Goal: Task Accomplishment & Management: Manage account settings

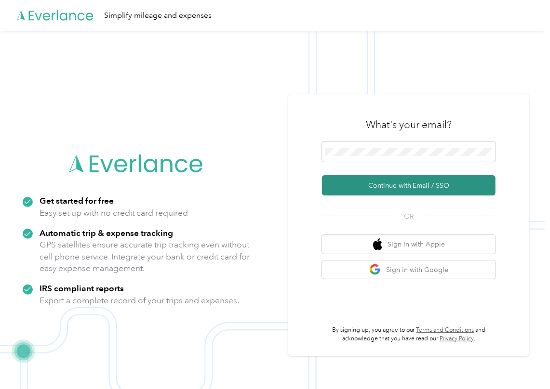
click at [356, 182] on button "Continue with Email / SSO" at bounding box center [408, 185] width 173 height 20
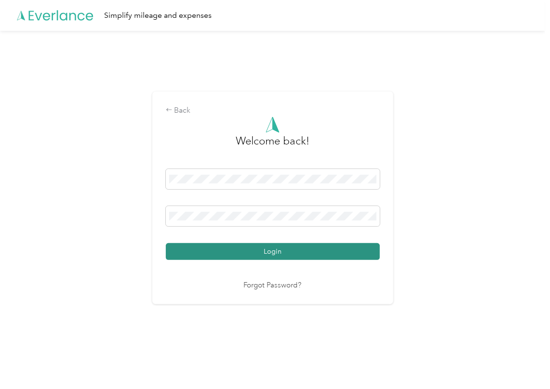
click at [200, 249] on button "Login" at bounding box center [273, 251] width 214 height 17
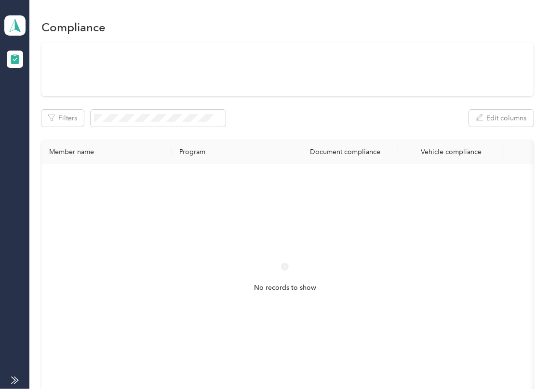
click at [272, 118] on div "Filters Edit columns" at bounding box center [287, 118] width 492 height 17
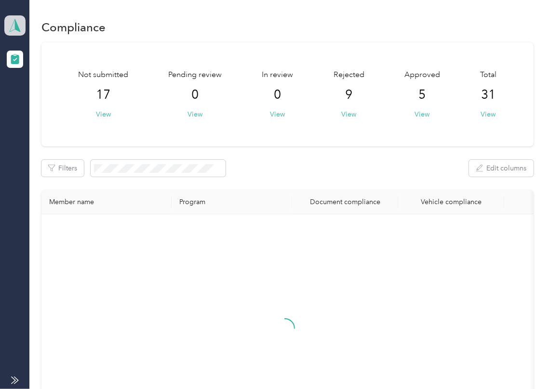
click at [17, 19] on icon at bounding box center [15, 25] width 14 height 13
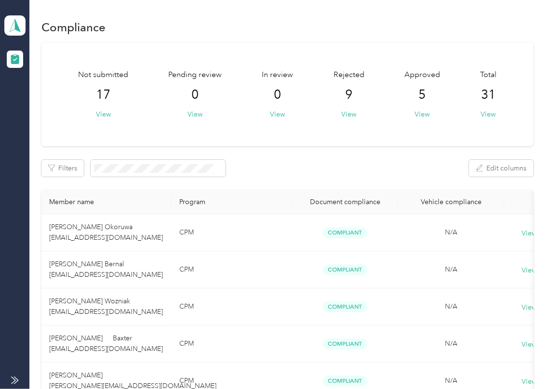
click at [48, 97] on div "Log out" at bounding box center [31, 101] width 37 height 10
